Goal: Task Accomplishment & Management: Manage account settings

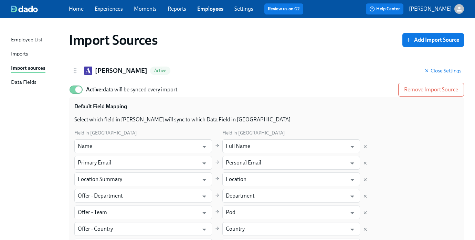
scroll to position [2072, 0]
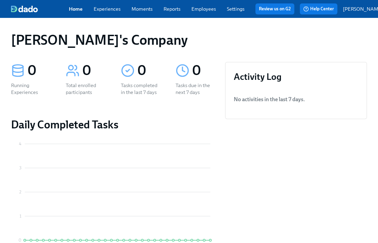
click at [112, 11] on link "Experiences" at bounding box center [107, 9] width 27 height 6
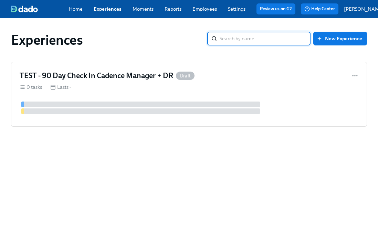
click at [238, 12] on link "Settings" at bounding box center [237, 9] width 18 height 6
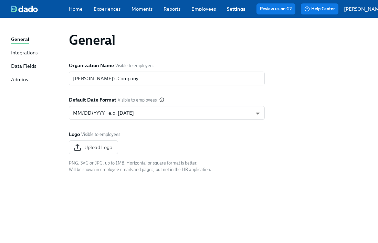
click at [359, 12] on p "[PERSON_NAME]" at bounding box center [364, 9] width 40 height 7
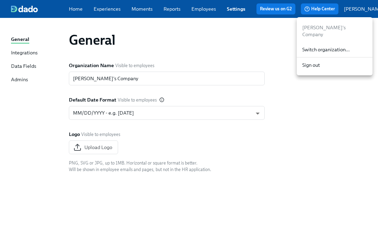
click at [325, 46] on span "Switch organization..." at bounding box center [334, 49] width 65 height 7
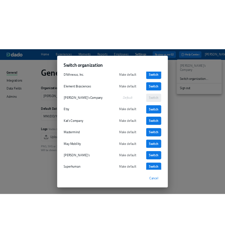
scroll to position [101, 0]
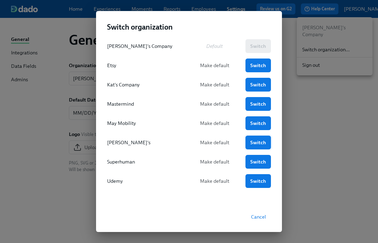
click at [253, 142] on span "Switch" at bounding box center [258, 142] width 16 height 7
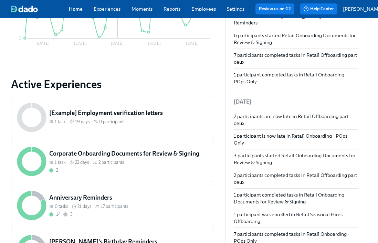
scroll to position [204, 0]
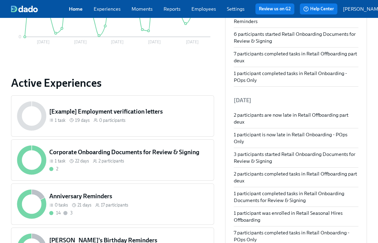
click at [203, 11] on link "Employees" at bounding box center [204, 9] width 24 height 6
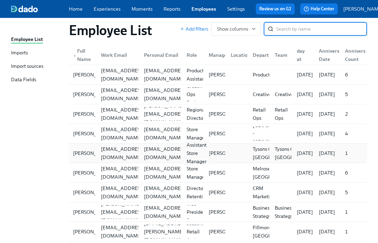
scroll to position [264, 0]
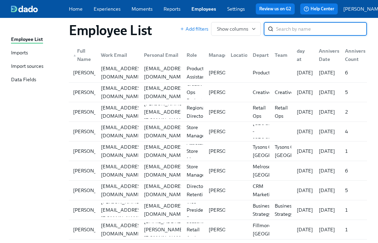
click at [112, 9] on link "Experiences" at bounding box center [107, 9] width 27 height 6
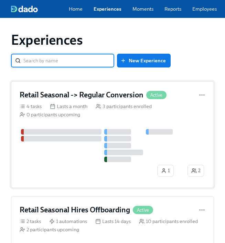
click at [133, 110] on div "3 participants enrolled" at bounding box center [124, 106] width 56 height 7
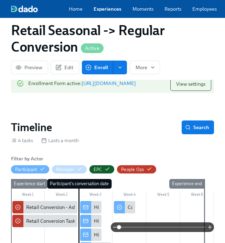
scroll to position [126, 0]
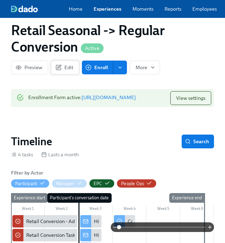
click at [65, 65] on span "Edit" at bounding box center [65, 67] width 17 height 7
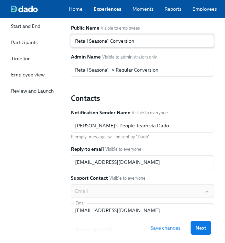
scroll to position [19, 0]
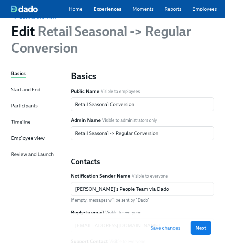
click at [22, 93] on div "Start and End" at bounding box center [25, 89] width 29 height 7
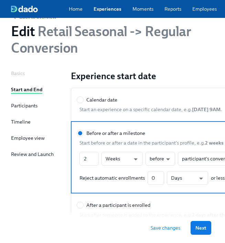
click at [21, 108] on div "Participants" at bounding box center [24, 105] width 27 height 7
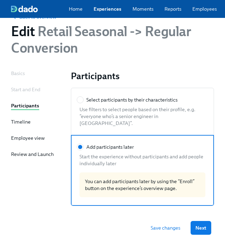
click at [21, 124] on div "Timeline" at bounding box center [21, 122] width 20 height 7
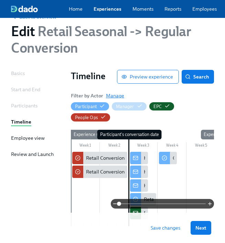
click at [116, 99] on span "Manage" at bounding box center [115, 95] width 18 height 7
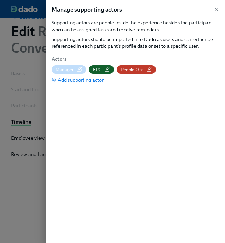
click at [148, 69] on icon "button" at bounding box center [149, 69] width 6 height 6
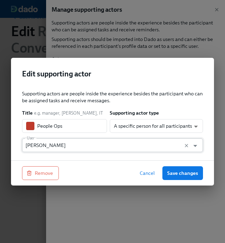
click at [54, 147] on input "Mary Jelincic" at bounding box center [105, 145] width 161 height 14
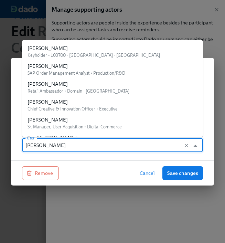
scroll to position [12626, 0]
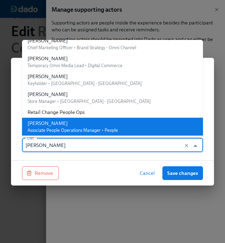
click at [54, 147] on input "Mary Jelincic" at bounding box center [105, 145] width 161 height 14
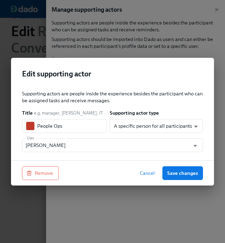
click at [145, 175] on span "Cancel" at bounding box center [147, 173] width 15 height 7
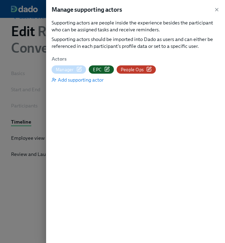
click at [26, 116] on div at bounding box center [112, 121] width 225 height 243
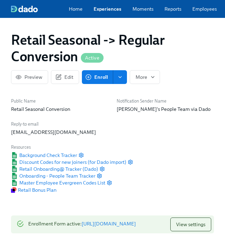
click at [103, 12] on link "Experiences" at bounding box center [108, 9] width 28 height 7
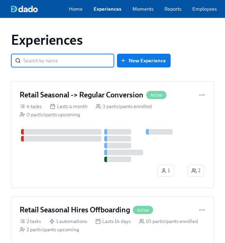
click at [103, 8] on link "Experiences" at bounding box center [108, 9] width 28 height 7
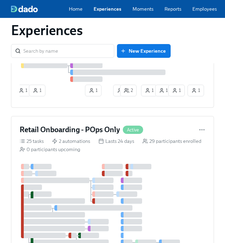
scroll to position [183, 0]
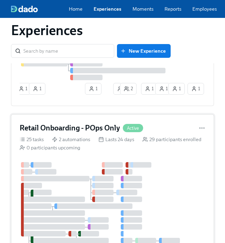
click at [111, 142] on div "Lasts 24 days" at bounding box center [117, 139] width 36 height 7
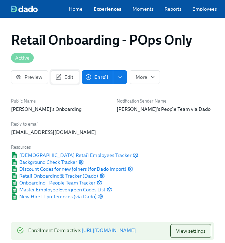
scroll to position [0, 3154]
click at [66, 79] on span "Edit" at bounding box center [65, 77] width 17 height 7
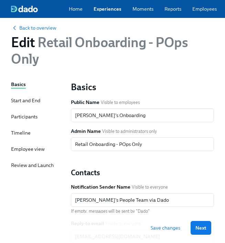
scroll to position [80, 0]
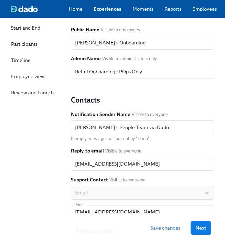
click at [17, 63] on div "Timeline" at bounding box center [21, 60] width 20 height 7
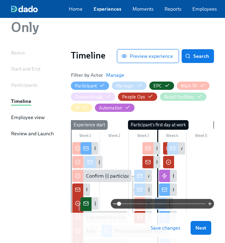
scroll to position [29, 0]
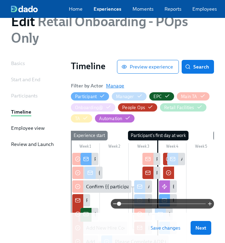
click at [114, 89] on span "Manage" at bounding box center [115, 85] width 18 height 7
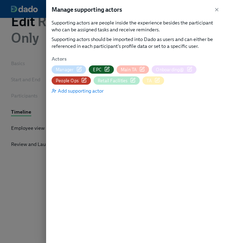
click at [85, 78] on icon "button" at bounding box center [84, 79] width 3 height 3
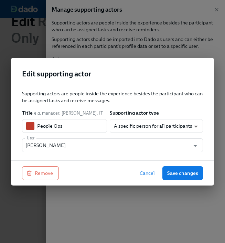
click at [151, 173] on span "Cancel" at bounding box center [147, 173] width 15 height 7
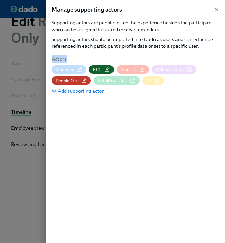
click at [151, 173] on div "Manage supporting actors Supporting actors are people inside the experience bes…" at bounding box center [135, 121] width 179 height 243
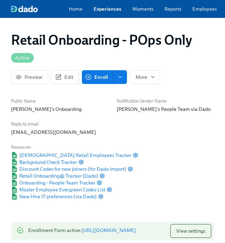
scroll to position [0, 3154]
click at [108, 11] on link "Experiences" at bounding box center [108, 9] width 28 height 7
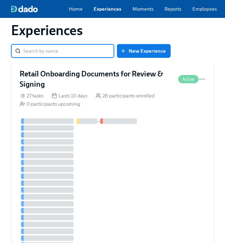
scroll to position [584, 0]
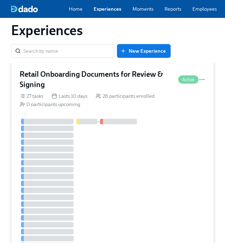
click at [162, 151] on div at bounding box center [103, 208] width 166 height 178
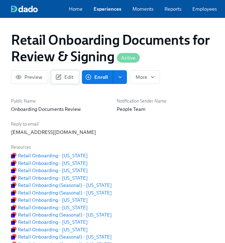
scroll to position [0, 1086]
click at [61, 80] on span "Edit" at bounding box center [65, 77] width 17 height 7
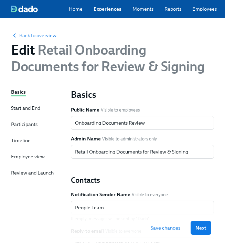
click at [17, 144] on div "Timeline" at bounding box center [21, 140] width 20 height 7
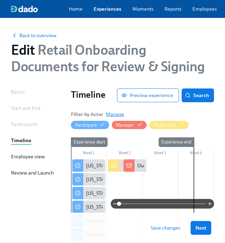
click at [114, 115] on span "Manage" at bounding box center [115, 114] width 18 height 7
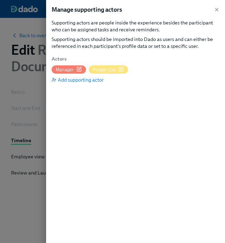
click at [102, 69] on span "People Ops" at bounding box center [104, 69] width 23 height 7
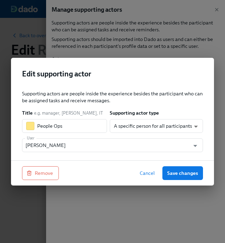
click at [145, 173] on span "Cancel" at bounding box center [147, 173] width 15 height 7
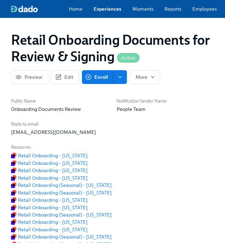
scroll to position [0, 1086]
click at [113, 6] on div "Home Experiences Moments Reports Employees Settings Review us on G2 Help Center…" at bounding box center [181, 9] width 363 height 18
click at [113, 11] on link "Experiences" at bounding box center [108, 9] width 28 height 7
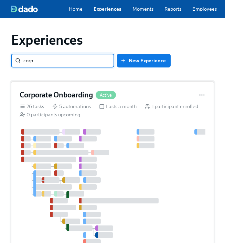
type input "corp"
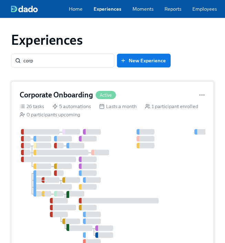
click at [91, 94] on h4 "Corporate Onboarding" at bounding box center [56, 95] width 73 height 10
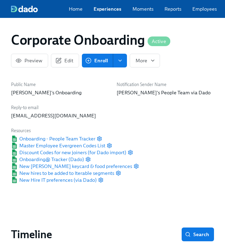
scroll to position [0, 868]
click at [65, 63] on span "Edit" at bounding box center [65, 60] width 17 height 7
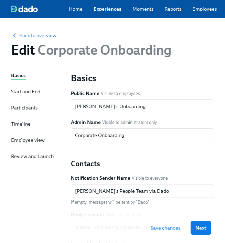
click at [27, 127] on div "Timeline" at bounding box center [21, 124] width 20 height 7
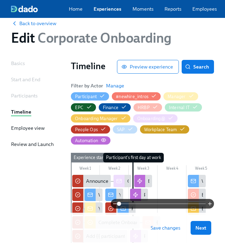
scroll to position [12, 0]
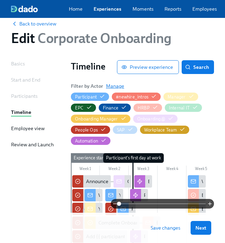
click at [115, 87] on span "Manage" at bounding box center [115, 86] width 18 height 7
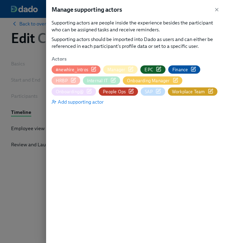
click at [111, 92] on span "People Ops" at bounding box center [114, 92] width 23 height 7
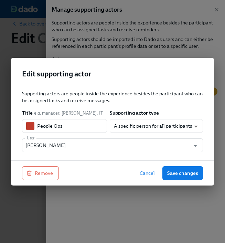
click at [148, 172] on span "Cancel" at bounding box center [147, 173] width 15 height 7
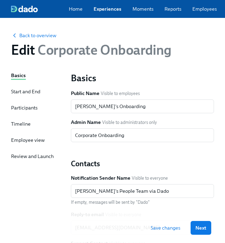
click at [109, 7] on link "Experiences" at bounding box center [108, 9] width 28 height 7
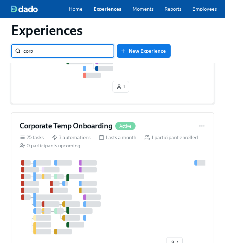
scroll to position [167, 0]
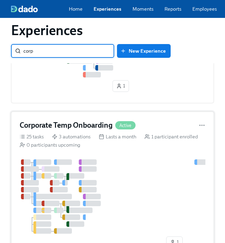
type input "corp"
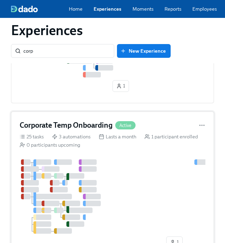
click at [107, 164] on div "Corporate Temp Onboarding Active 25 tasks 3 automations Lasts a month 1 partici…" at bounding box center [112, 186] width 203 height 148
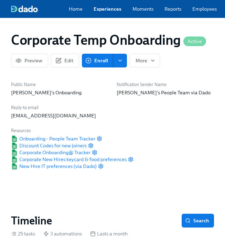
scroll to position [0, 118]
click at [67, 61] on span "Edit" at bounding box center [65, 60] width 17 height 7
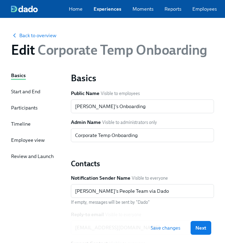
click at [22, 123] on div "Timeline" at bounding box center [21, 124] width 20 height 7
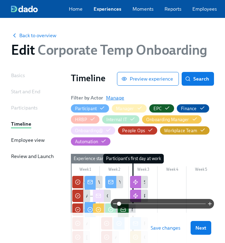
click at [113, 99] on span "Manage" at bounding box center [115, 97] width 18 height 7
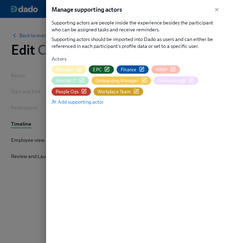
click at [79, 89] on span "People Ops" at bounding box center [67, 92] width 23 height 7
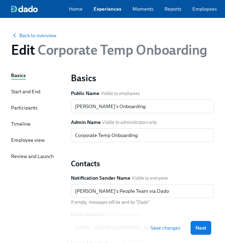
click at [109, 10] on link "Experiences" at bounding box center [108, 9] width 28 height 7
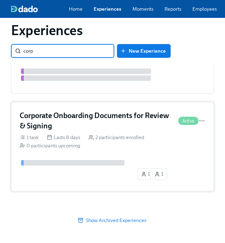
scroll to position [422, 0]
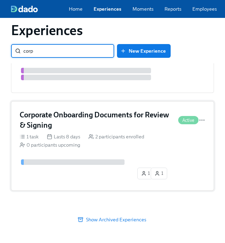
type input "corp"
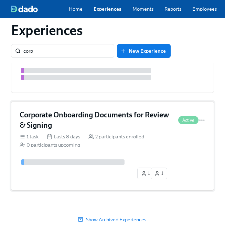
click at [73, 135] on div "Lasts 8 days" at bounding box center [63, 136] width 33 height 7
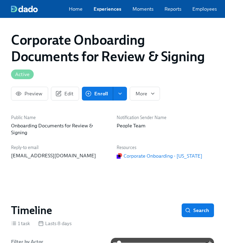
scroll to position [0, 9]
click at [60, 96] on icon "button" at bounding box center [58, 94] width 6 height 6
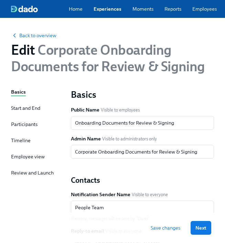
click at [18, 137] on div "Basics Start and End Participants Timeline Employee view Review and Launch" at bounding box center [37, 244] width 52 height 311
click at [19, 144] on div "Timeline" at bounding box center [21, 140] width 20 height 7
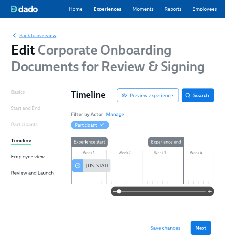
click at [45, 39] on span "Back to overview" at bounding box center [33, 35] width 45 height 7
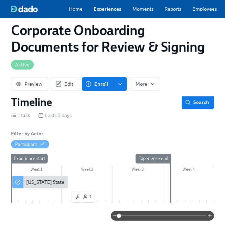
scroll to position [109, 0]
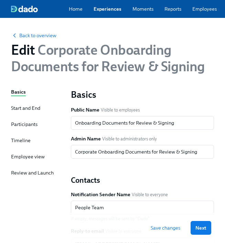
click at [114, 9] on link "Experiences" at bounding box center [108, 9] width 28 height 7
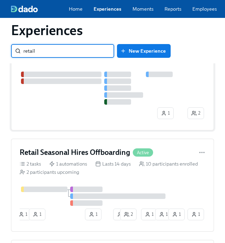
scroll to position [69, 0]
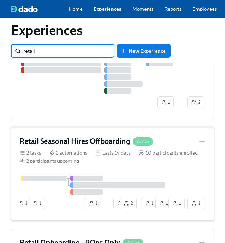
type input "retail"
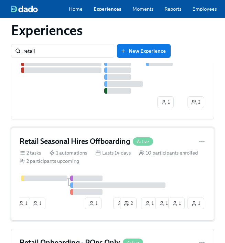
click at [72, 155] on div "1 automations" at bounding box center [68, 153] width 38 height 7
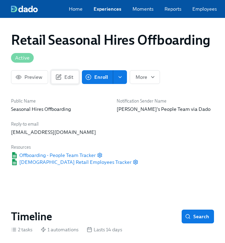
scroll to position [0, 1586]
click at [60, 79] on icon "button" at bounding box center [58, 77] width 6 height 6
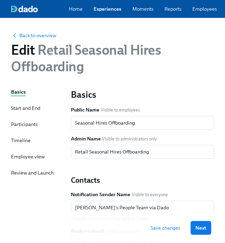
click at [21, 150] on div "Basics Start and End Participants Timeline Employee view Review and Launch" at bounding box center [37, 244] width 52 height 311
click at [21, 144] on div "Timeline" at bounding box center [21, 140] width 20 height 7
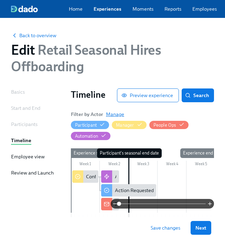
click at [117, 114] on span "Manage" at bounding box center [115, 114] width 18 height 7
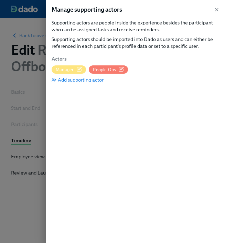
click at [110, 68] on span "People Ops" at bounding box center [104, 69] width 23 height 7
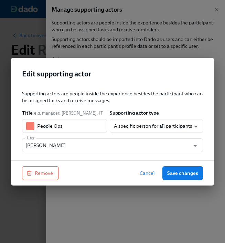
click at [148, 175] on span "Cancel" at bounding box center [147, 173] width 15 height 7
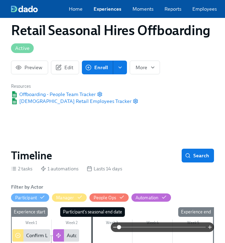
scroll to position [26, 0]
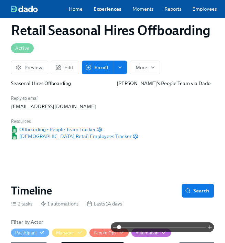
click at [110, 11] on link "Experiences" at bounding box center [108, 9] width 28 height 7
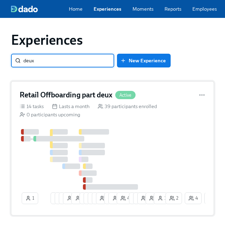
type input "deux"
click at [130, 127] on div "Retail Offboarding part deux Active 14 tasks Lasts a month 39 participants enro…" at bounding box center [112, 148] width 203 height 134
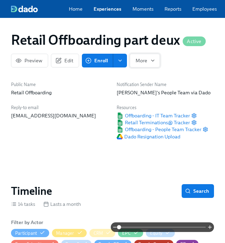
click at [142, 64] on span "More" at bounding box center [145, 60] width 19 height 7
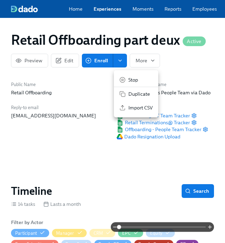
click at [53, 60] on div at bounding box center [112, 121] width 225 height 243
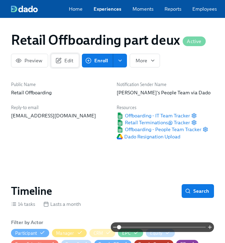
click at [66, 64] on span "Edit" at bounding box center [65, 60] width 17 height 7
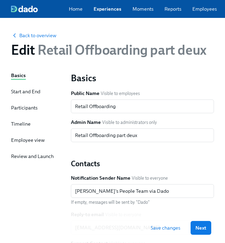
click at [23, 124] on div "Timeline" at bounding box center [21, 124] width 20 height 7
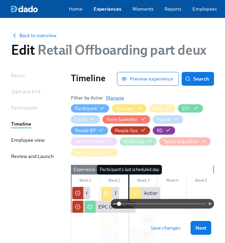
click at [116, 101] on span "Manage" at bounding box center [115, 97] width 18 height 7
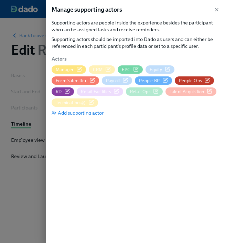
click at [195, 82] on span "People Ops" at bounding box center [190, 81] width 23 height 7
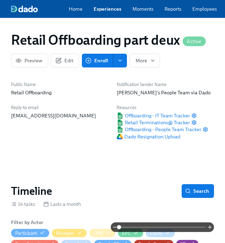
scroll to position [0, 4352]
click at [112, 15] on div "Home Experiences Moments Reports Employees Settings Review us on G2 Help Center…" at bounding box center [181, 9] width 363 height 18
click at [111, 11] on link "Experiences" at bounding box center [108, 9] width 28 height 7
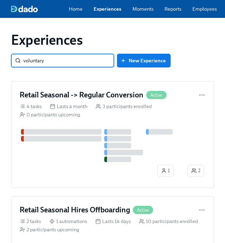
type input "voluntary"
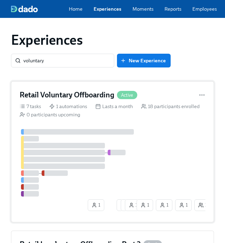
click at [138, 132] on div "Retail Voluntary Offboarding Active 7 tasks 1 automations Lasts a month 18 part…" at bounding box center [112, 151] width 203 height 141
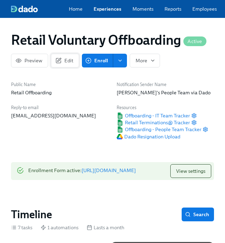
scroll to position [0, 3057]
click at [66, 63] on span "Edit" at bounding box center [65, 60] width 17 height 7
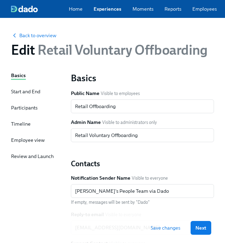
click at [26, 108] on div "Participants" at bounding box center [24, 107] width 27 height 7
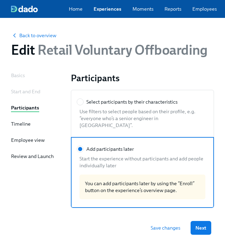
click at [18, 125] on div "Timeline" at bounding box center [21, 124] width 20 height 7
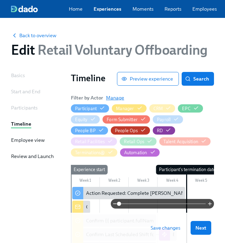
click at [117, 98] on span "Manage" at bounding box center [115, 97] width 18 height 7
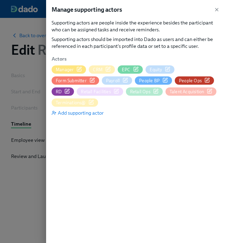
click at [199, 81] on span "People Ops" at bounding box center [190, 81] width 23 height 7
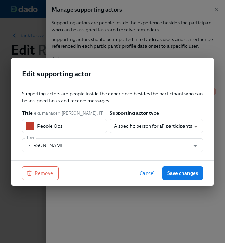
click at [145, 172] on span "Cancel" at bounding box center [147, 173] width 15 height 7
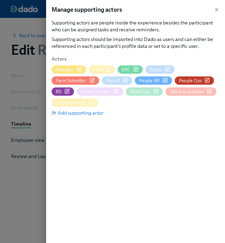
click at [34, 134] on div at bounding box center [112, 121] width 225 height 243
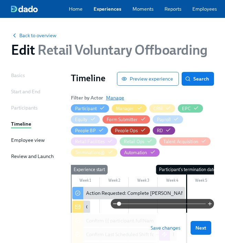
click at [113, 101] on span "Manage" at bounding box center [115, 97] width 18 height 7
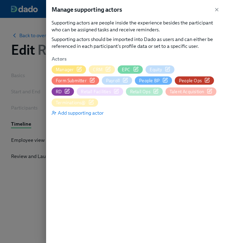
click at [196, 79] on span "People Ops" at bounding box center [190, 81] width 23 height 7
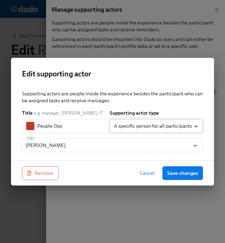
click at [132, 127] on body "Home Experiences Moments Reports Employees Settings Review us on G2 Help Center…" at bounding box center [112, 195] width 225 height 390
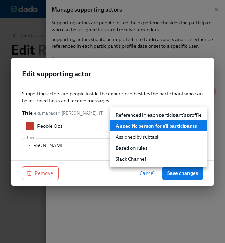
click at [77, 145] on div at bounding box center [112, 121] width 225 height 243
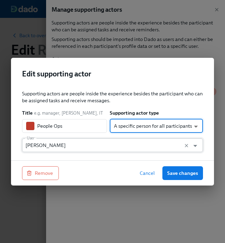
click at [49, 145] on input "Mary Jelincic" at bounding box center [105, 145] width 161 height 14
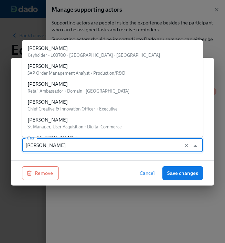
click at [49, 145] on input "Mary Jelincic" at bounding box center [105, 145] width 161 height 14
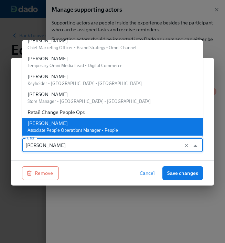
click at [49, 145] on input "Mary Jelincic" at bounding box center [105, 145] width 161 height 14
paste input "peopleops+retailoffboarding@rothys.com"
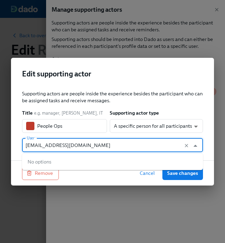
type input "Mary Jelincic"
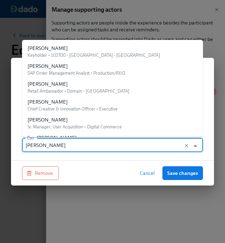
click at [49, 145] on input "Mary Jelincic" at bounding box center [105, 145] width 161 height 14
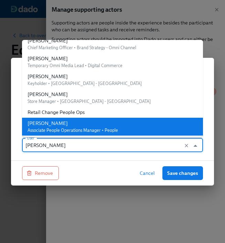
click at [49, 145] on input "Mary Jelincic" at bounding box center [105, 145] width 161 height 14
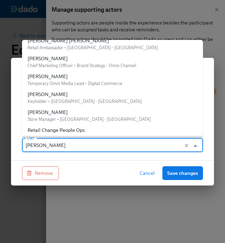
scroll to position [12780, 0]
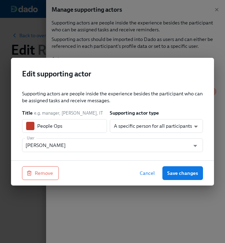
click at [146, 172] on span "Cancel" at bounding box center [147, 173] width 15 height 7
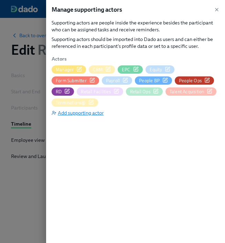
click at [94, 116] on span "Add supporting actor" at bounding box center [78, 113] width 52 height 7
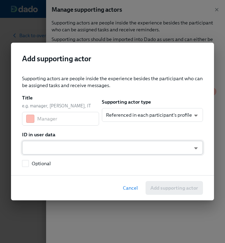
click at [60, 146] on body "Home Experiences Moments Reports Employees Settings Review us on G2 Help Center…" at bounding box center [112, 195] width 225 height 390
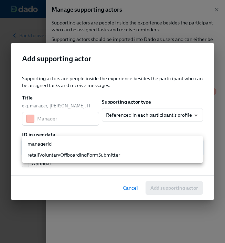
click at [135, 115] on div at bounding box center [112, 121] width 225 height 243
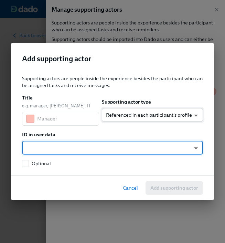
click at [132, 116] on body "Home Experiences Moments Reports Employees Settings Review us on G2 Help Center…" at bounding box center [112, 195] width 225 height 390
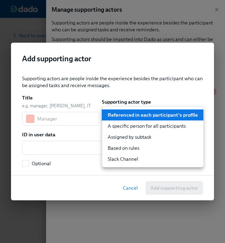
click at [132, 125] on li "A specific person for all participants" at bounding box center [152, 126] width 101 height 11
type input "staticUser"
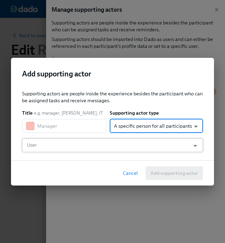
click at [99, 151] on input "User" at bounding box center [105, 145] width 161 height 14
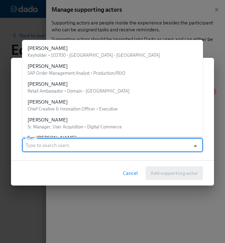
paste input "peopleops+retailoffboarding@rothys.com"
type input "peopleops+retailoffboarding@rothys.com"
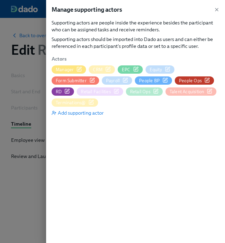
click at [40, 187] on div at bounding box center [112, 121] width 225 height 243
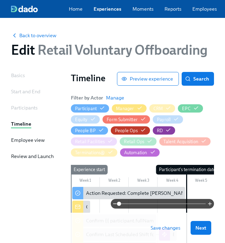
click at [112, 9] on link "Experiences" at bounding box center [108, 9] width 28 height 7
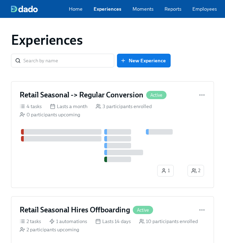
click at [208, 12] on link "Employees" at bounding box center [205, 9] width 24 height 7
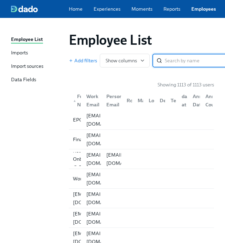
paste input "peopleops+retailchange@rothys.com"
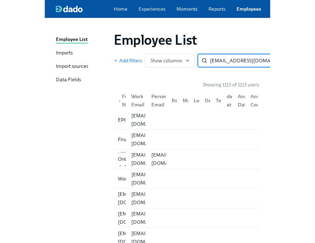
scroll to position [0, 20]
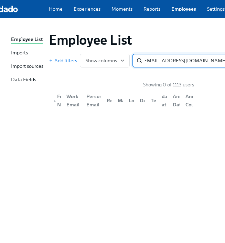
type input "peopleops+retailchange@rothys.com"
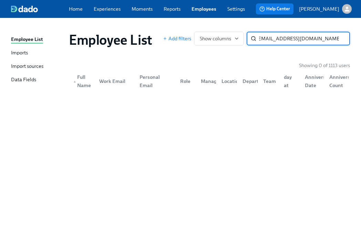
click at [339, 38] on input "peopleops+retailchange@rothys.com" at bounding box center [304, 39] width 91 height 14
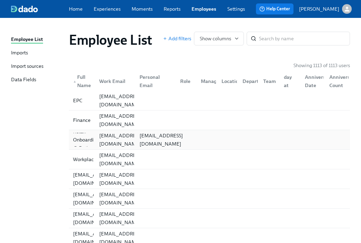
click at [162, 142] on div "retail-onboarding@rothys.com" at bounding box center [161, 140] width 49 height 17
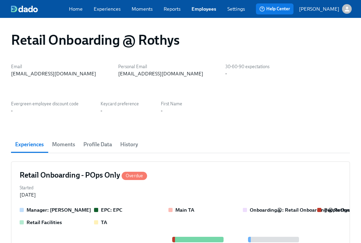
click at [106, 143] on span "Profile Data" at bounding box center [97, 145] width 29 height 10
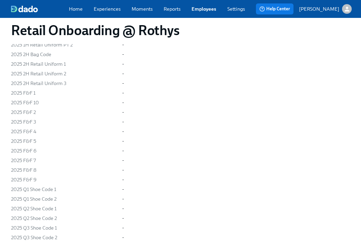
scroll to position [265, 0]
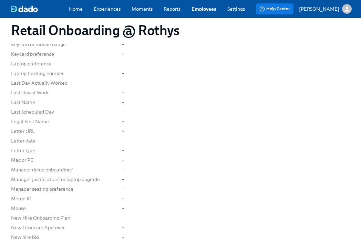
scroll to position [1114, 0]
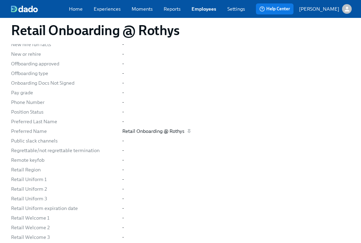
click at [131, 130] on div "Retail Onboarding @ Rothys" at bounding box center [153, 131] width 62 height 7
copy div "Retail Onboarding @ Rothys"
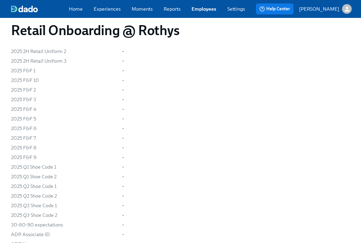
scroll to position [0, 0]
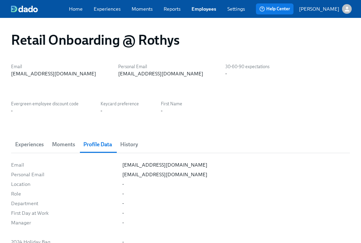
click at [207, 10] on link "Employees" at bounding box center [204, 9] width 25 height 7
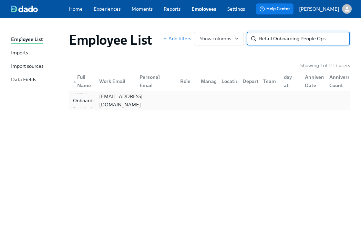
type input "Retail Onboarding People Ops"
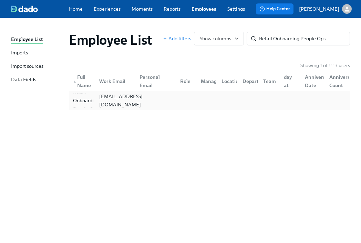
click at [118, 104] on div "peopleops+retailonboarding@rothys.com" at bounding box center [120, 100] width 49 height 17
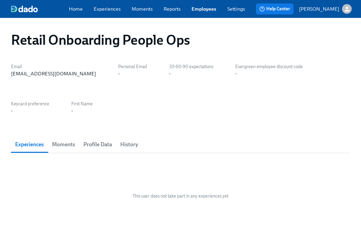
click at [107, 144] on span "Profile Data" at bounding box center [97, 145] width 29 height 10
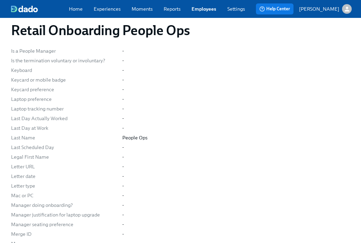
scroll to position [884, 0]
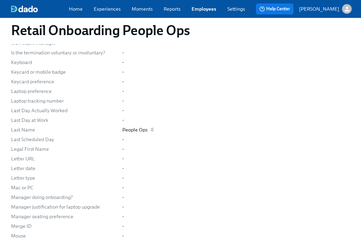
click at [138, 131] on div "People Ops" at bounding box center [134, 129] width 25 height 7
copy div "People Ops"
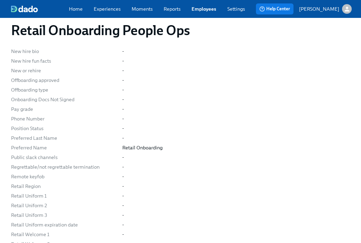
scroll to position [1142, 0]
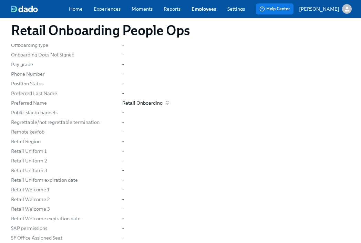
click at [142, 105] on div "Retail Onboarding" at bounding box center [142, 103] width 40 height 7
copy div "Retail Onboarding"
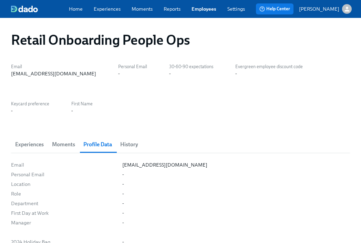
scroll to position [0, 0]
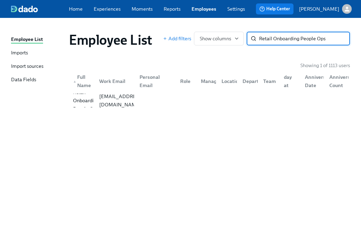
click at [338, 40] on input "Retail Onboarding People Ops" at bounding box center [304, 39] width 91 height 14
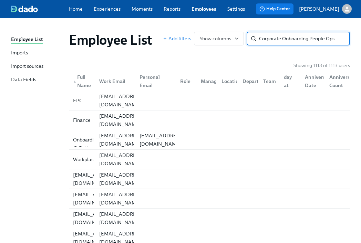
type input "Corporate Onboarding People Ops"
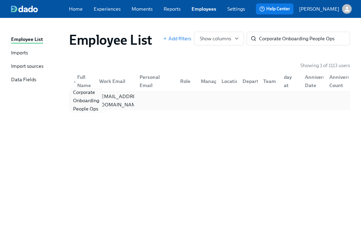
click at [94, 101] on div "Corporate Onboarding People Ops" at bounding box center [86, 100] width 32 height 25
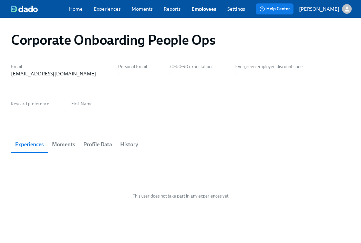
click at [100, 144] on span "Profile Data" at bounding box center [97, 145] width 29 height 10
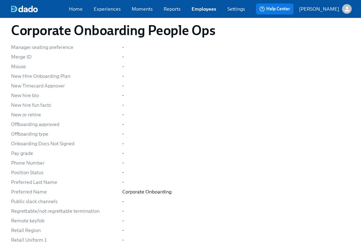
scroll to position [1087, 0]
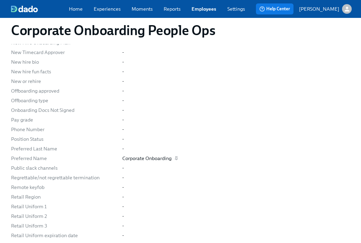
click at [130, 157] on div "Corporate Onboarding" at bounding box center [146, 158] width 49 height 7
copy div "Corporate Onboarding"
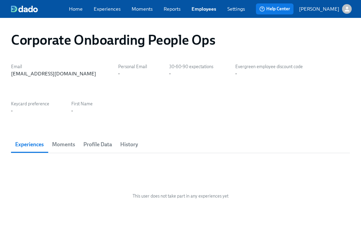
click at [205, 10] on link "Employees" at bounding box center [204, 9] width 25 height 7
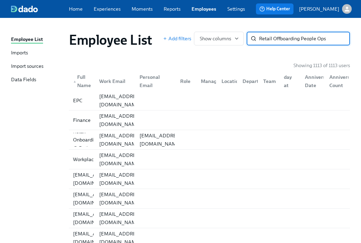
type input "Retail Offboarding People Ops"
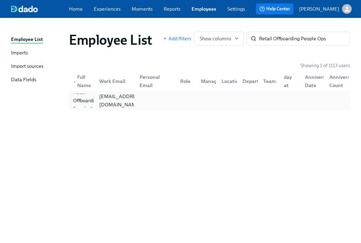
click at [141, 101] on div at bounding box center [154, 101] width 40 height 14
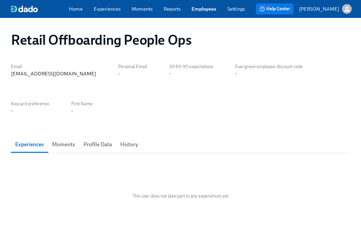
click at [106, 149] on span "Profile Data" at bounding box center [97, 145] width 29 height 10
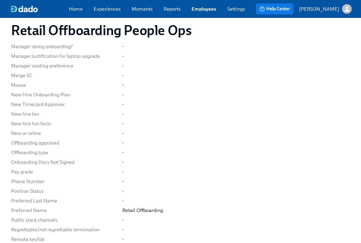
scroll to position [1063, 0]
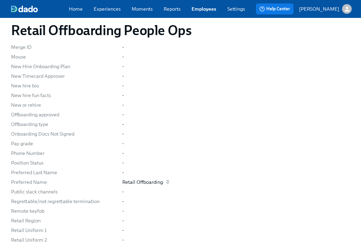
click at [141, 183] on div "Retail Offboarding" at bounding box center [142, 182] width 41 height 7
copy div "Retail Offboarding"
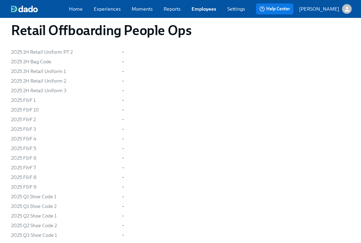
scroll to position [46, 0]
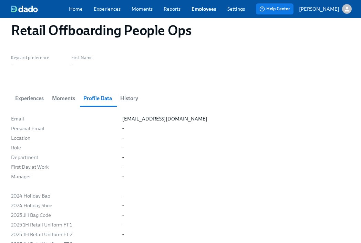
click at [101, 12] on link "Experiences" at bounding box center [107, 9] width 27 height 7
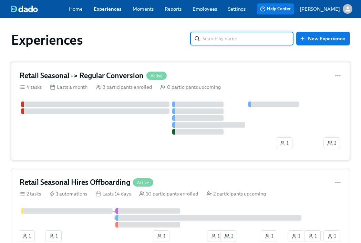
click at [104, 101] on div "Retail Seasonal -> Regular Conversion Active 4 tasks Lasts a month 3 participan…" at bounding box center [180, 111] width 339 height 99
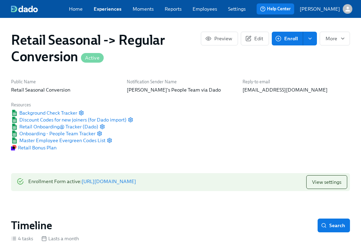
scroll to position [0, 309]
click at [255, 41] on span "Edit" at bounding box center [255, 38] width 17 height 7
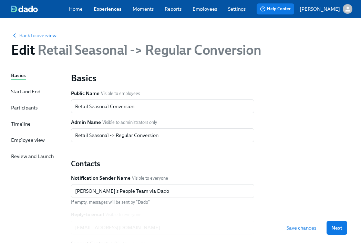
click at [29, 126] on div "Timeline" at bounding box center [21, 124] width 20 height 7
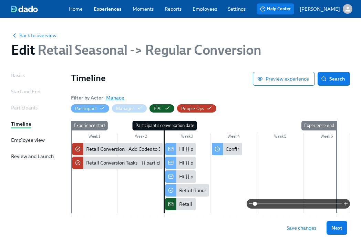
click at [110, 98] on span "Manage" at bounding box center [115, 97] width 18 height 7
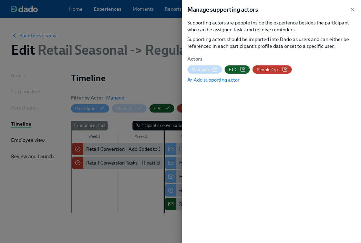
click at [202, 81] on span "Add supporting actor" at bounding box center [213, 79] width 52 height 7
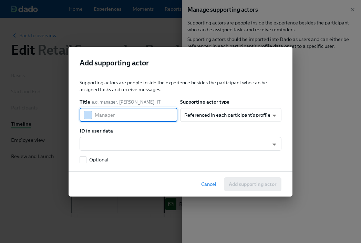
click at [142, 116] on input "text" at bounding box center [136, 115] width 83 height 14
paste input "Retail Change People Ops"
type input "Retail Change People Ops"
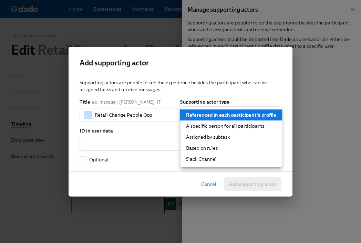
click at [216, 113] on body "Home Experiences Moments Reports Employees Settings Review us on G2 Help Center…" at bounding box center [180, 138] width 361 height 277
click at [214, 130] on li "A specific person for all participants" at bounding box center [231, 126] width 101 height 11
type input "staticUser"
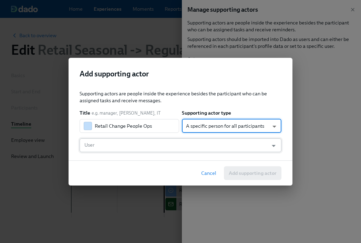
click at [176, 145] on input "User" at bounding box center [174, 145] width 182 height 14
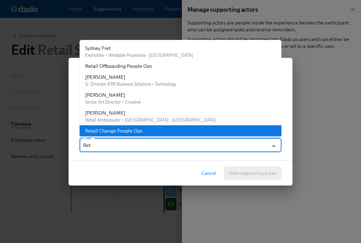
click at [150, 132] on li "Retail Change People Ops" at bounding box center [181, 130] width 202 height 11
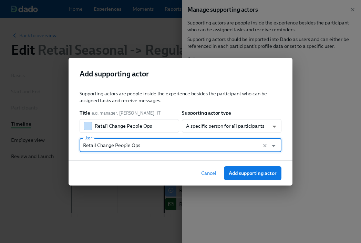
type input "Retail Change People Ops"
click at [207, 173] on span "Cancel" at bounding box center [208, 173] width 15 height 7
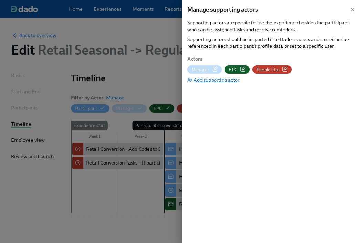
click at [230, 82] on span "Add supporting actor" at bounding box center [213, 79] width 52 height 7
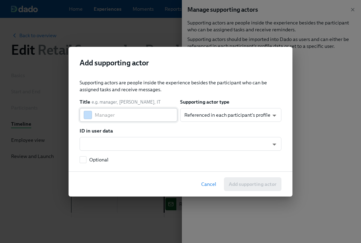
click at [144, 115] on input "text" at bounding box center [136, 115] width 83 height 14
paste input "Retail Onboarding @ Rothys"
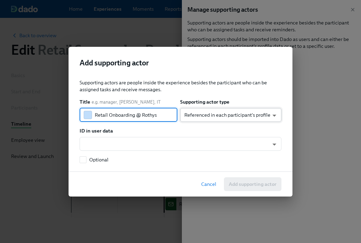
type input "Retail Onboarding @ Rothys"
click at [206, 114] on body "Home Experiences Moments Reports Employees Settings Review us on G2 Help Center…" at bounding box center [180, 138] width 361 height 277
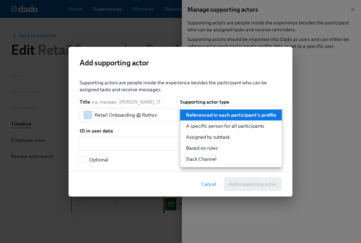
click at [210, 126] on li "A specific person for all participants" at bounding box center [231, 126] width 101 height 11
type input "staticUser"
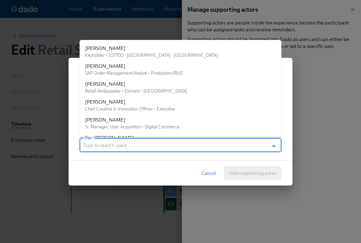
click at [142, 150] on input "User" at bounding box center [174, 145] width 182 height 14
paste input "Retail Onboarding @ Rothys"
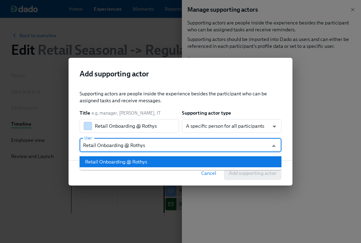
click at [132, 160] on div "Retail Onboarding @ Rothys" at bounding box center [116, 161] width 62 height 7
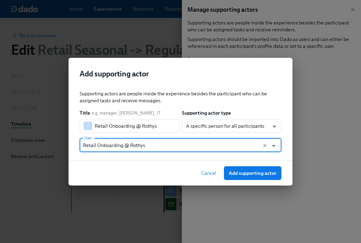
type input "Retail Onboarding @ Rothys"
click at [212, 173] on span "Cancel" at bounding box center [208, 173] width 15 height 7
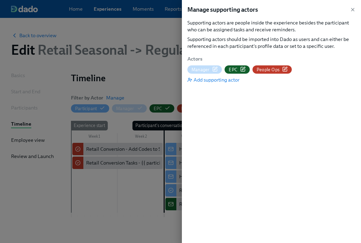
click at [273, 68] on span "People Ops" at bounding box center [268, 69] width 23 height 7
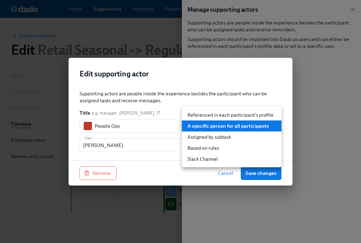
click at [221, 125] on body "Home Experiences Moments Reports Employees Settings Review us on G2 Help Center…" at bounding box center [180, 138] width 361 height 277
click at [221, 125] on li "A specific person for all participants" at bounding box center [232, 126] width 100 height 11
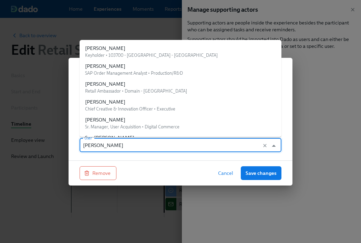
click at [143, 146] on input "Mary Jelincic" at bounding box center [174, 145] width 182 height 14
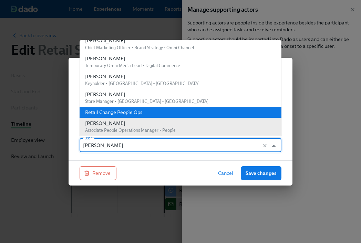
click at [128, 112] on div "Retail Change People Ops" at bounding box center [113, 112] width 57 height 7
type input "Retail Change People Ops"
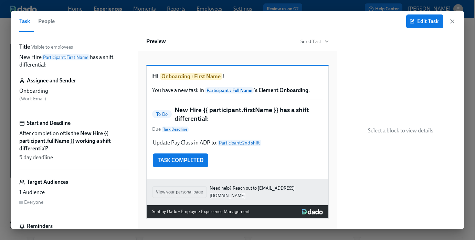
scroll to position [38, 0]
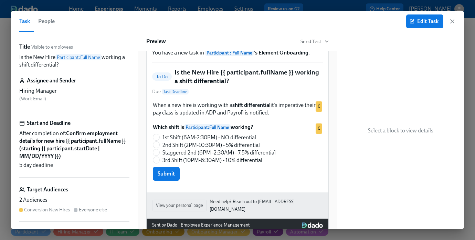
scroll to position [109, 0]
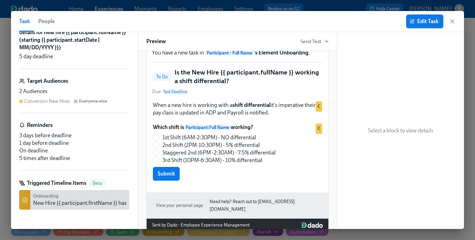
click at [49, 203] on div "New Hire {{ participant.firstName }} has a shift differential:" at bounding box center [101, 203] width 137 height 8
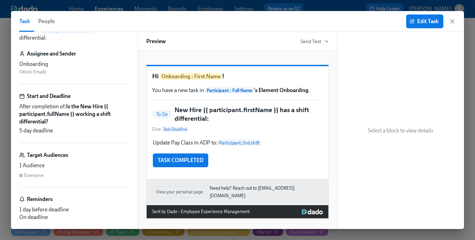
scroll to position [25, 0]
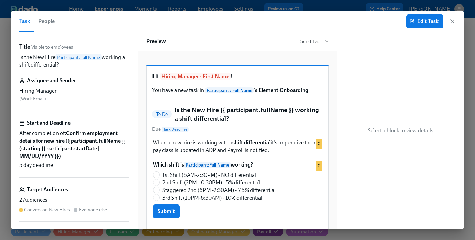
scroll to position [0, 847]
click at [454, 20] on icon "button" at bounding box center [452, 21] width 7 height 7
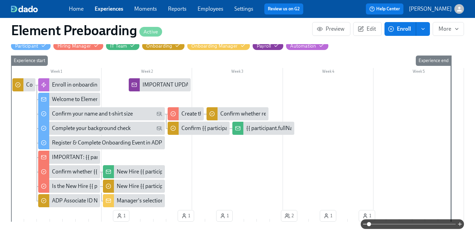
scroll to position [187, 0]
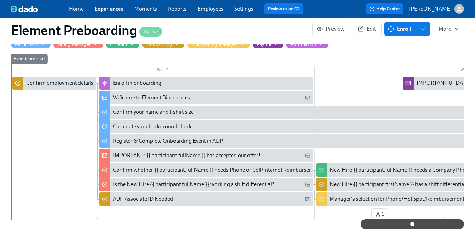
drag, startPoint x: 369, startPoint y: 223, endPoint x: 413, endPoint y: 226, distance: 44.2
click at [413, 226] on span at bounding box center [413, 224] width 4 height 4
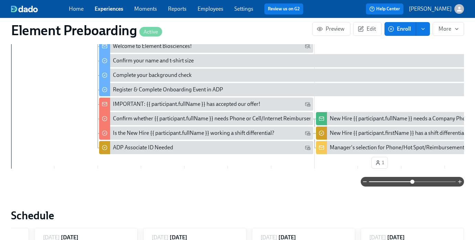
scroll to position [237, 6]
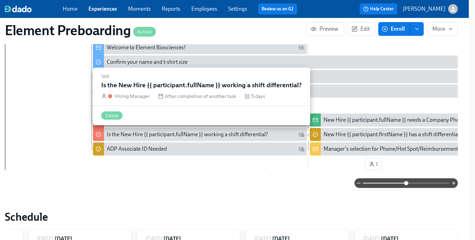
click at [206, 134] on div "Is the New Hire {{ participant.fullName }} working a shift differential?" at bounding box center [188, 135] width 162 height 8
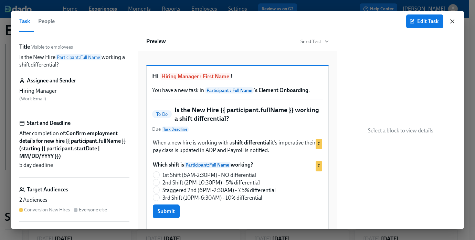
click at [455, 20] on icon "button" at bounding box center [452, 21] width 7 height 7
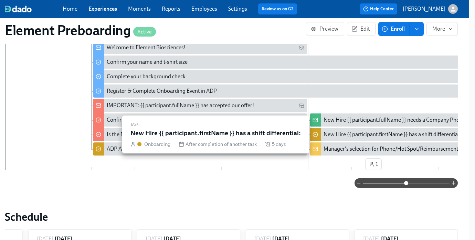
click at [349, 136] on div "New Hire {{ participant.firstName }} has a shift differential:" at bounding box center [392, 135] width 137 height 8
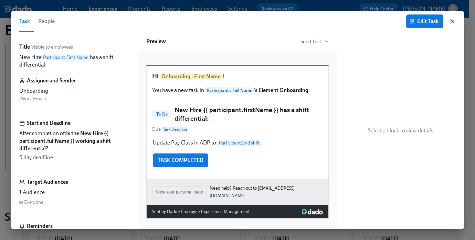
click at [454, 19] on icon "button" at bounding box center [452, 21] width 7 height 7
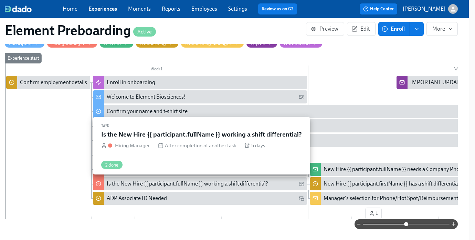
click at [189, 182] on div "Is the New Hire {{ participant.fullName }} working a shift differential?" at bounding box center [188, 184] width 162 height 8
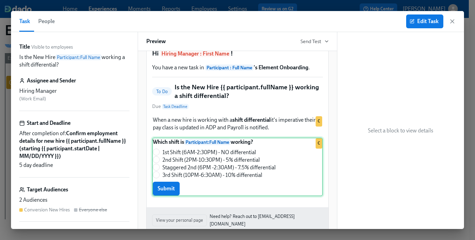
scroll to position [23, 0]
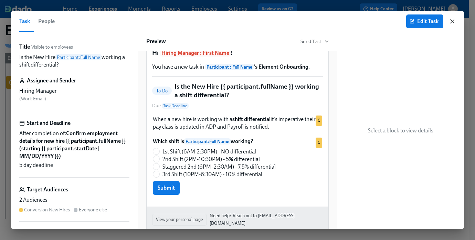
click at [454, 21] on icon "button" at bounding box center [452, 21] width 7 height 7
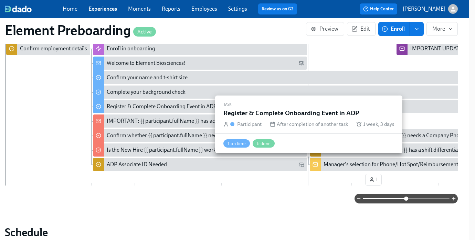
scroll to position [217, 6]
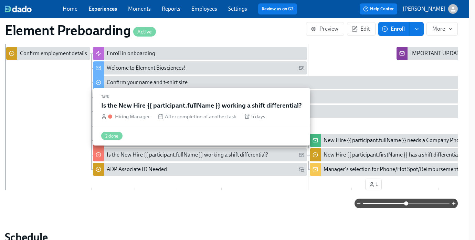
click at [145, 152] on div "Is the New Hire {{ participant.fullName }} working a shift differential?" at bounding box center [188, 155] width 162 height 8
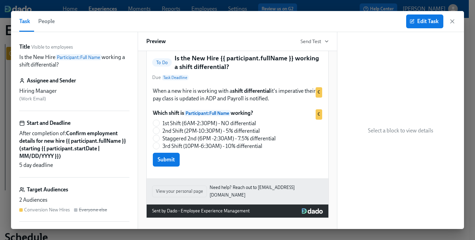
scroll to position [60, 0]
click at [427, 18] on span "Edit Task" at bounding box center [425, 21] width 28 height 7
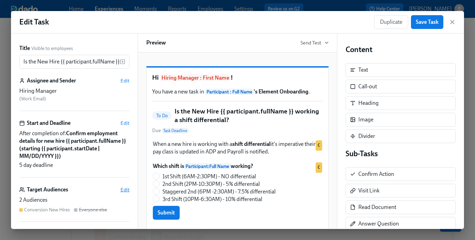
click at [125, 192] on span "Edit" at bounding box center [125, 189] width 9 height 7
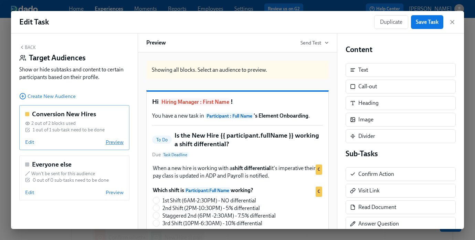
click at [110, 142] on span "Preview" at bounding box center [115, 141] width 18 height 7
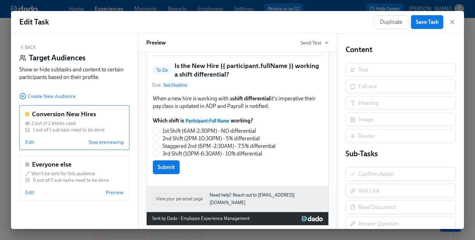
scroll to position [70, 0]
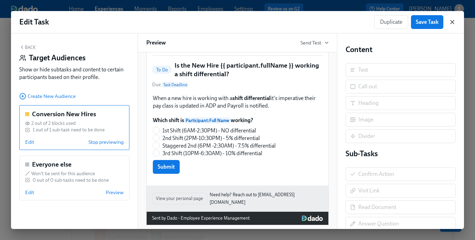
click at [453, 22] on icon "button" at bounding box center [452, 21] width 3 height 3
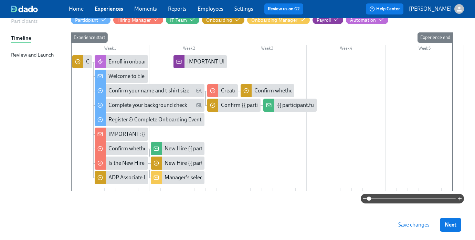
scroll to position [99, 0]
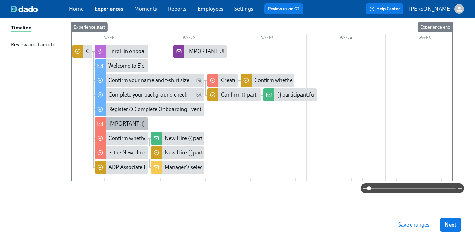
click at [125, 121] on div "IMPORTANT: {{ participant.fullName }} has accepted our offer!" at bounding box center [182, 124] width 147 height 8
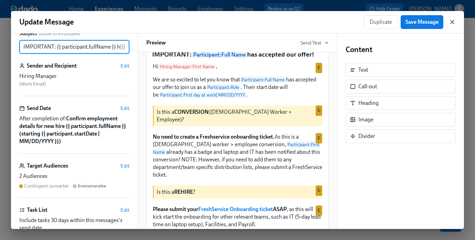
click at [449, 23] on icon "button" at bounding box center [452, 22] width 7 height 7
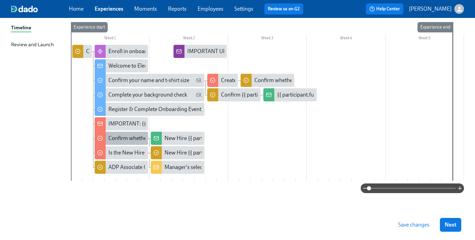
click at [116, 136] on div "Confirm whether {{ participant.fullName }} needs Phone or Cell/Internet Reimbur…" at bounding box center [213, 138] width 209 height 8
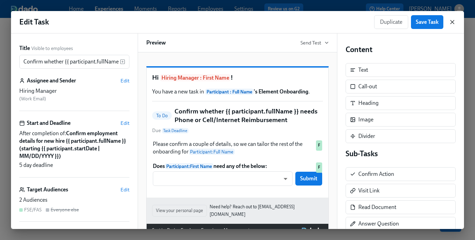
click at [455, 24] on icon "button" at bounding box center [452, 22] width 7 height 7
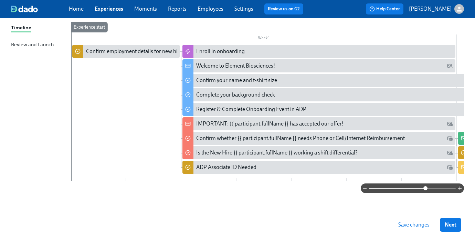
drag, startPoint x: 369, startPoint y: 187, endPoint x: 425, endPoint y: 191, distance: 55.9
click at [425, 190] on span at bounding box center [426, 188] width 4 height 4
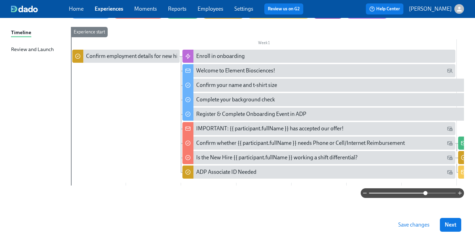
scroll to position [102, 0]
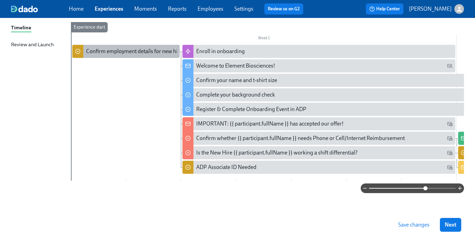
click at [149, 49] on div "Confirm employment details for new hire {{ participant.fullName }} (starting {{…" at bounding box center [224, 52] width 277 height 8
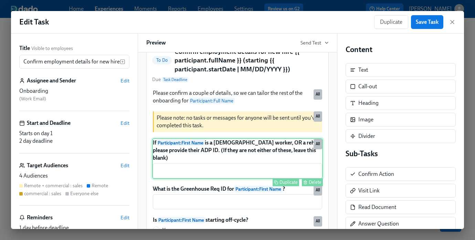
scroll to position [50, 0]
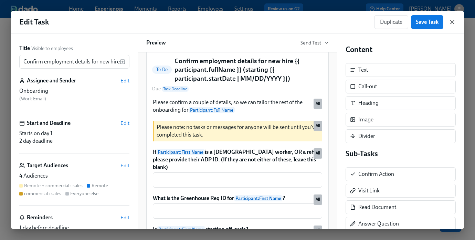
click at [455, 23] on icon "button" at bounding box center [452, 22] width 7 height 7
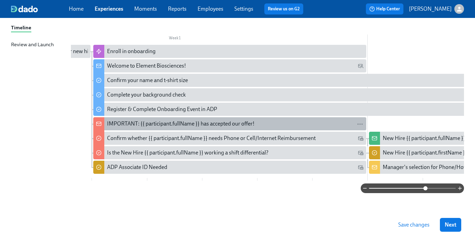
scroll to position [0, 90]
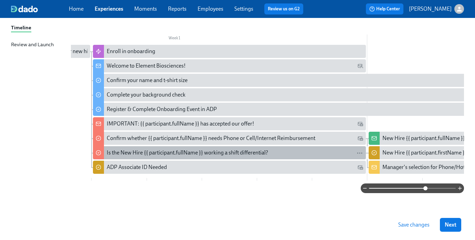
click at [234, 149] on div "Is the New Hire {{ participant.fullName }} working a shift differential?" at bounding box center [188, 153] width 162 height 8
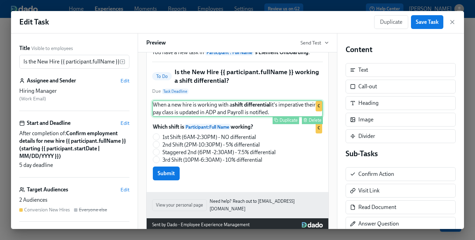
scroll to position [43, 0]
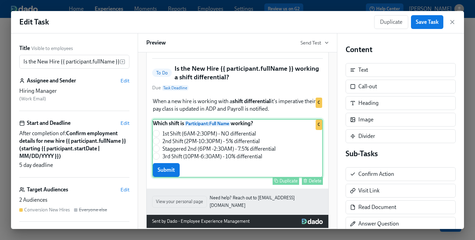
click at [162, 154] on div "Which shift is Participant : Full Name working? 1st Shift (6AM-2:30PM) - NO dif…" at bounding box center [237, 148] width 171 height 59
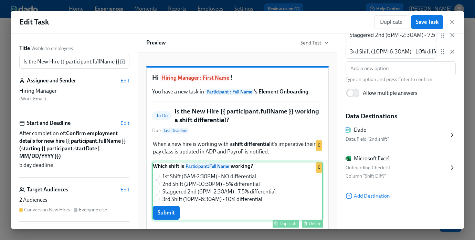
scroll to position [1, 0]
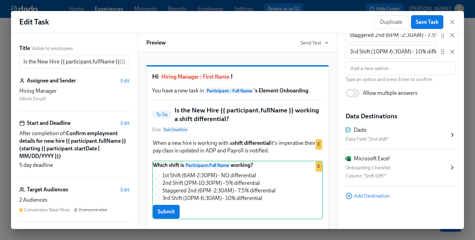
click at [331, 41] on div "Preview Send Test" at bounding box center [238, 42] width 200 height 19
click at [329, 41] on icon "button" at bounding box center [327, 43] width 6 height 6
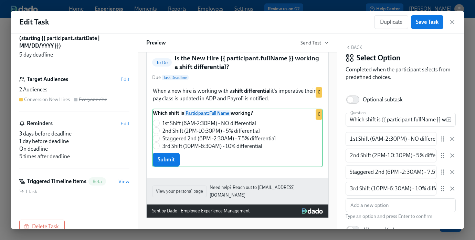
scroll to position [126, 0]
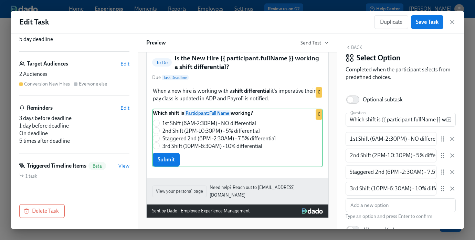
click at [124, 167] on span "View" at bounding box center [124, 165] width 11 height 7
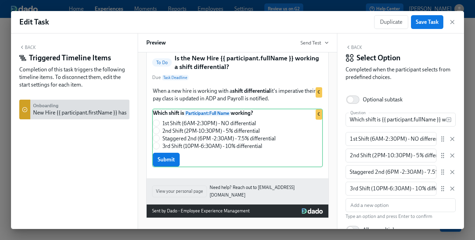
click at [74, 107] on div "Onboarding New Hire {{ participant.firstName }} has a shift differential:" at bounding box center [101, 109] width 137 height 14
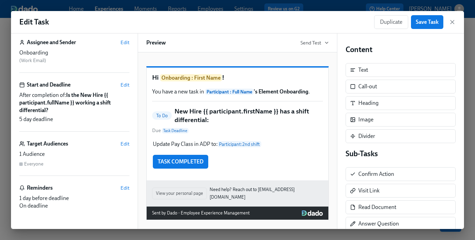
scroll to position [39, 0]
click at [125, 142] on span "Edit" at bounding box center [125, 143] width 9 height 7
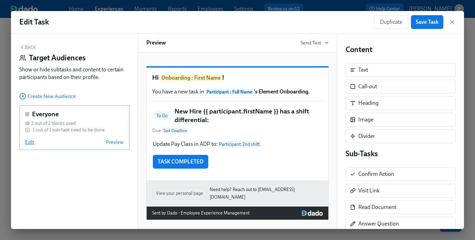
click at [25, 143] on span "Edit" at bounding box center [29, 141] width 9 height 7
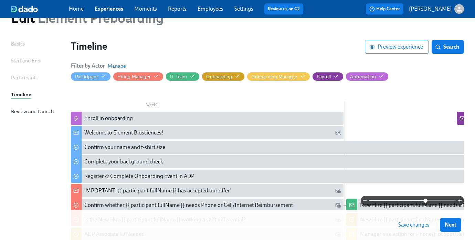
scroll to position [102, 0]
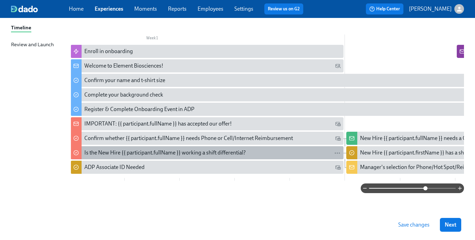
click at [187, 151] on div "Is the New Hire {{ participant.fullName }} working a shift differential?" at bounding box center [165, 153] width 162 height 8
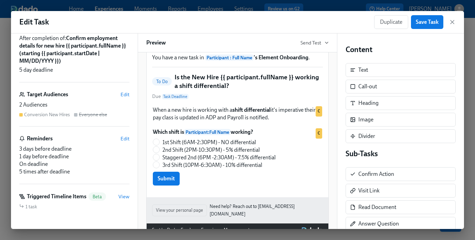
scroll to position [61, 0]
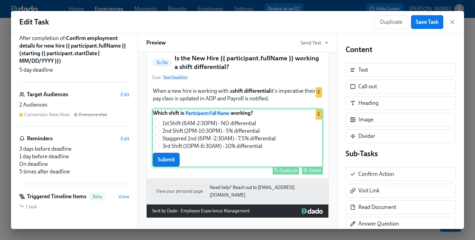
click at [213, 130] on div "Which shift is Participant : Full Name working? 1st Shift (6AM-2:30PM) - NO dif…" at bounding box center [237, 138] width 171 height 59
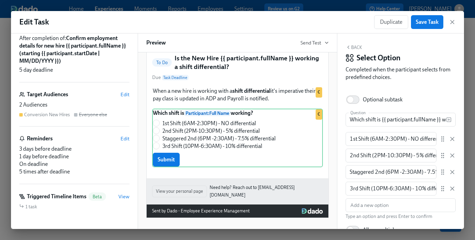
click at [79, 205] on div "1 task" at bounding box center [74, 206] width 110 height 7
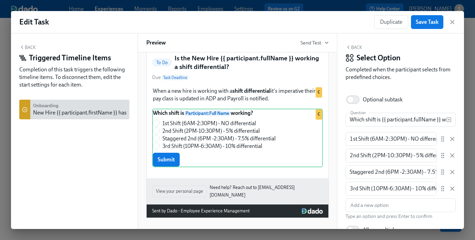
click at [72, 100] on div "Onboarding New Hire {{ participant.firstName }} has a shift differential:" at bounding box center [74, 110] width 110 height 20
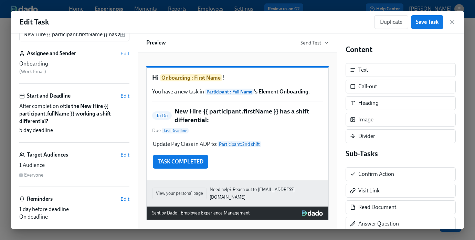
scroll to position [10, 0]
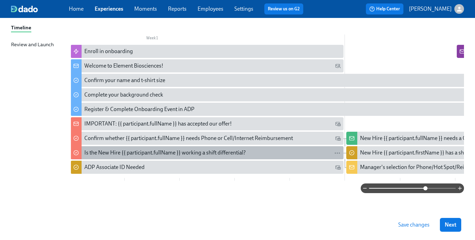
click at [150, 150] on div "Is the New Hire {{ participant.fullName }} working a shift differential?" at bounding box center [165, 153] width 162 height 8
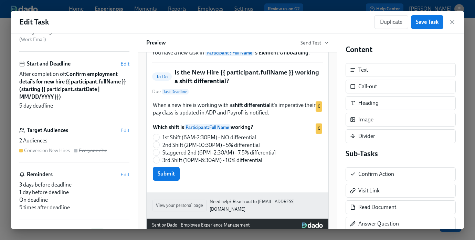
scroll to position [39, 0]
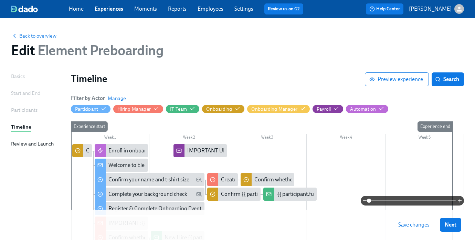
click at [43, 36] on span "Back to overview" at bounding box center [33, 35] width 45 height 7
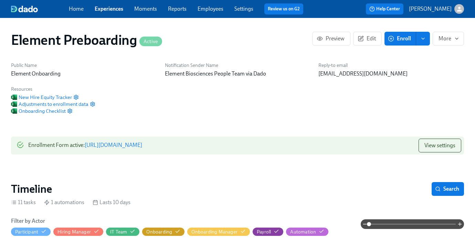
scroll to position [0, 847]
click at [103, 5] on span "Experiences" at bounding box center [109, 9] width 29 height 8
click at [103, 10] on link "Experiences" at bounding box center [109, 9] width 29 height 7
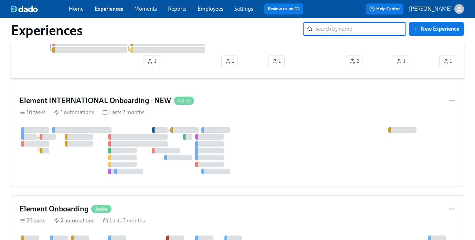
scroll to position [194, 0]
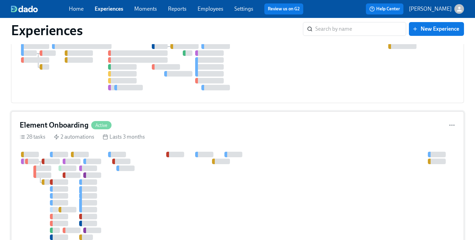
click at [136, 149] on div "Element Onboarding Active 28 tasks 2 automations Lasts 3 months" at bounding box center [237, 205] width 453 height 189
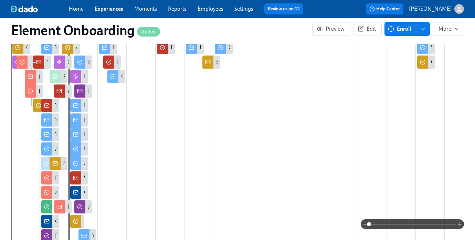
scroll to position [0, 7835]
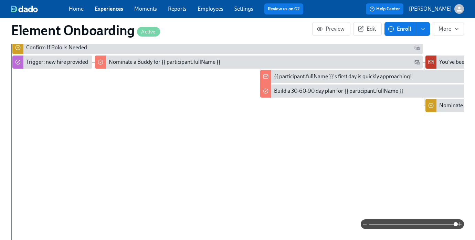
drag, startPoint x: 370, startPoint y: 223, endPoint x: 458, endPoint y: 218, distance: 88.3
click at [458, 222] on span at bounding box center [456, 224] width 4 height 4
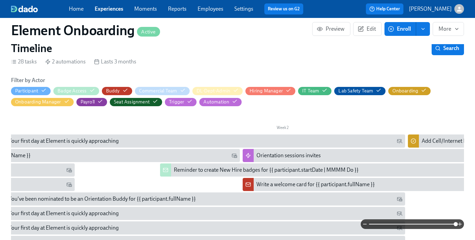
scroll to position [0, 0]
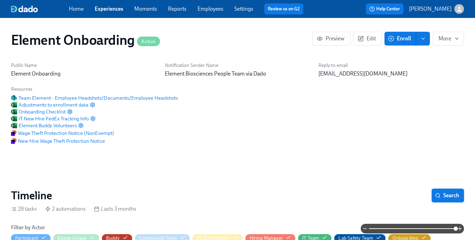
click at [443, 194] on span "Search" at bounding box center [448, 195] width 23 height 7
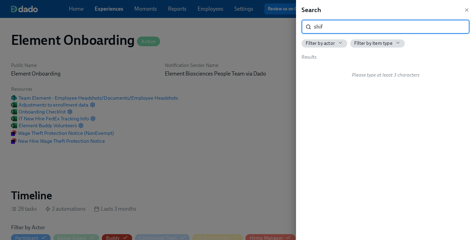
type input "shift"
